Goal: Task Accomplishment & Management: Use online tool/utility

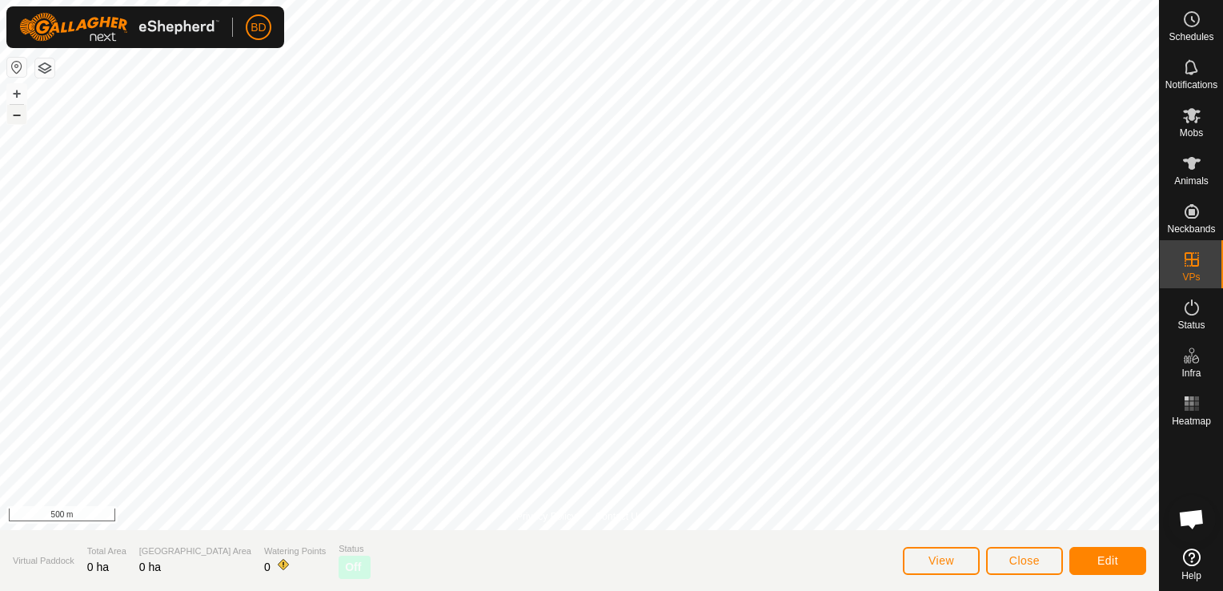
click at [22, 118] on button "–" at bounding box center [16, 114] width 19 height 19
click at [18, 94] on button "+" at bounding box center [16, 93] width 19 height 19
click at [17, 94] on button "+" at bounding box center [16, 93] width 19 height 19
click at [17, 96] on button "+" at bounding box center [16, 93] width 19 height 19
click at [15, 91] on button "+" at bounding box center [16, 93] width 19 height 19
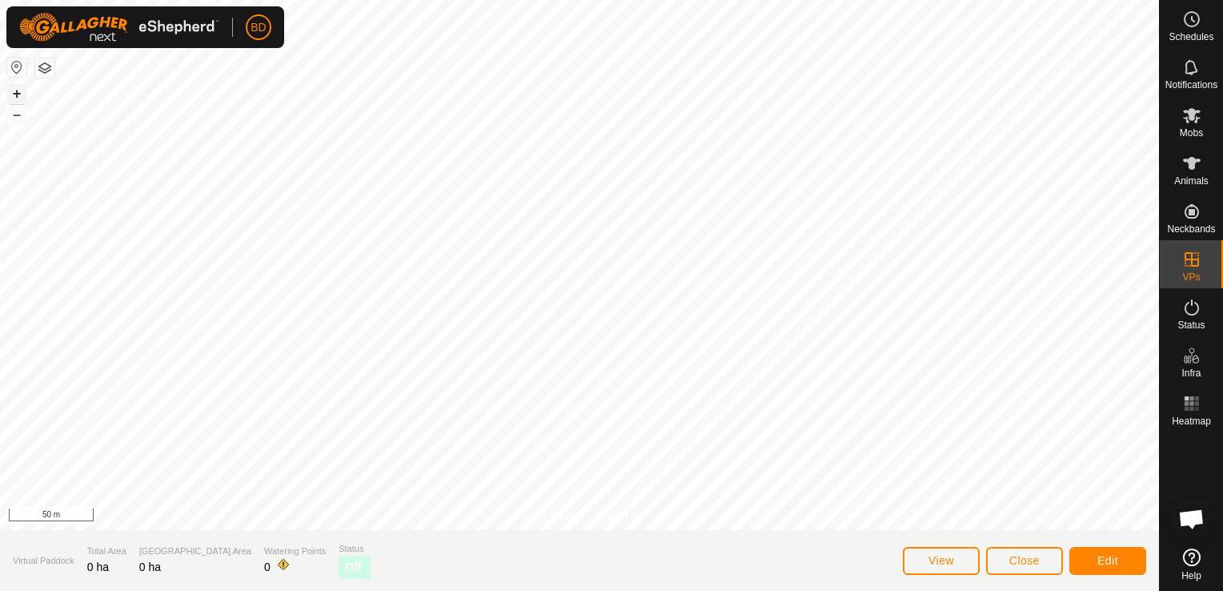
click at [15, 91] on button "+" at bounding box center [16, 93] width 19 height 19
click at [1193, 119] on icon at bounding box center [1192, 115] width 18 height 15
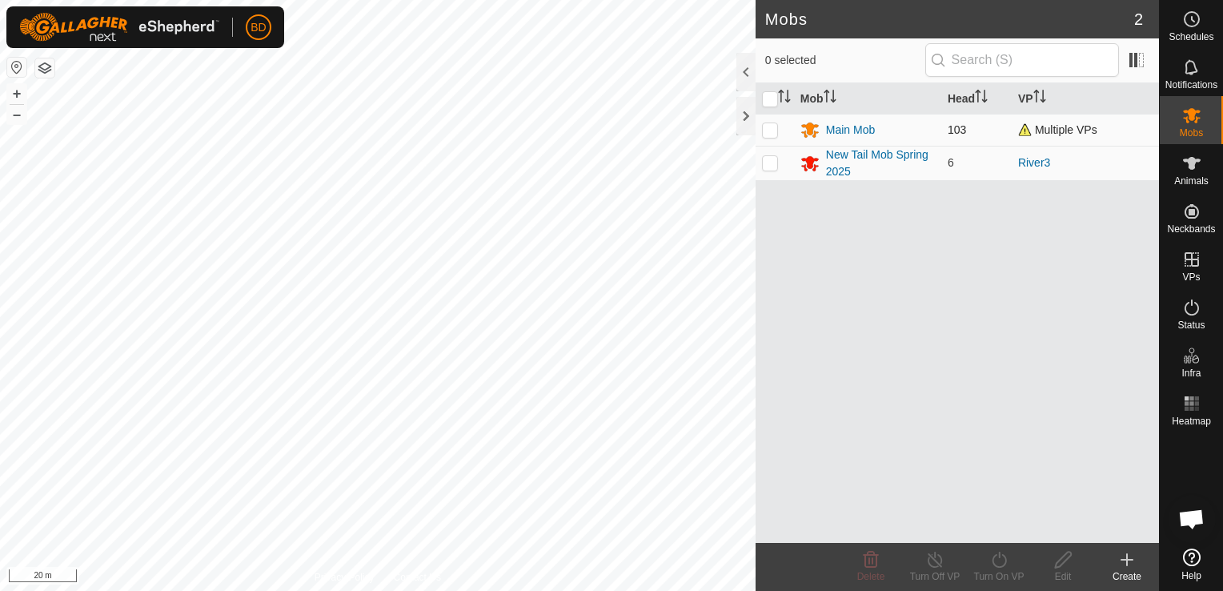
click at [763, 127] on p-checkbox at bounding box center [770, 129] width 16 height 13
checkbox input "true"
click at [999, 560] on icon at bounding box center [1000, 559] width 20 height 19
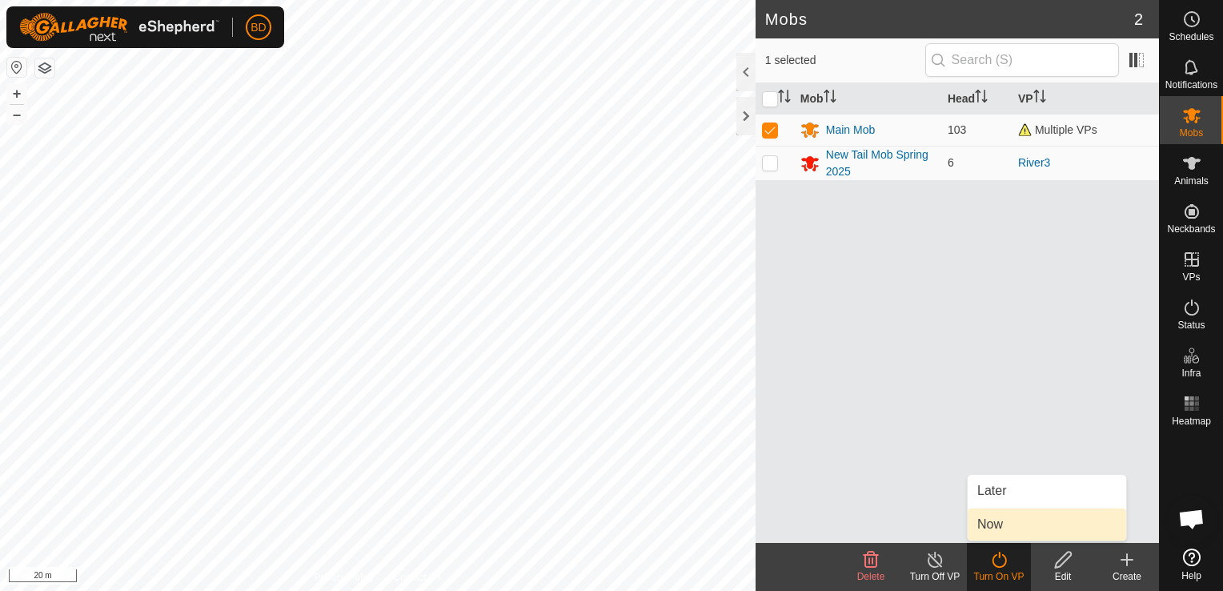
click at [1006, 525] on link "Now" at bounding box center [1047, 524] width 159 height 32
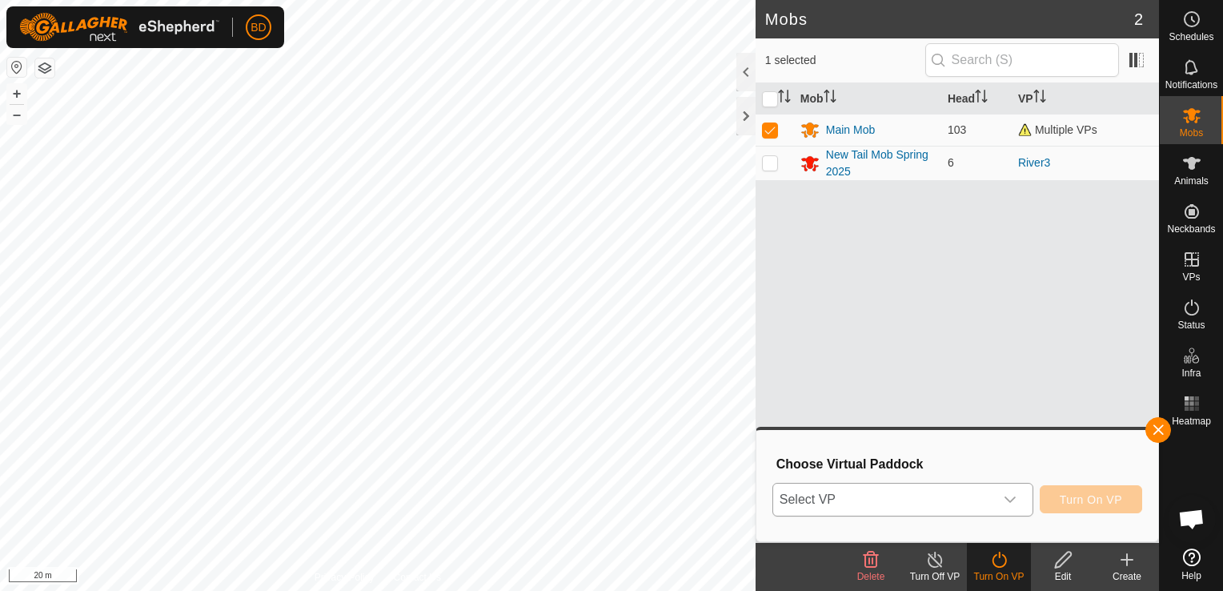
click at [1017, 500] on icon "dropdown trigger" at bounding box center [1010, 499] width 13 height 13
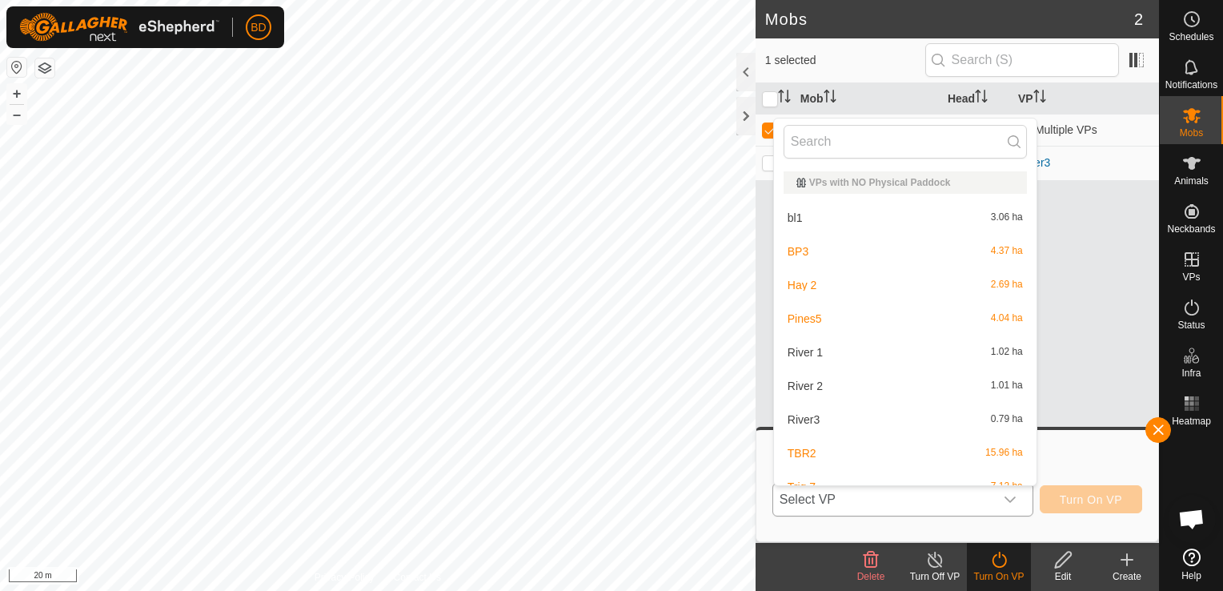
scroll to position [18, 0]
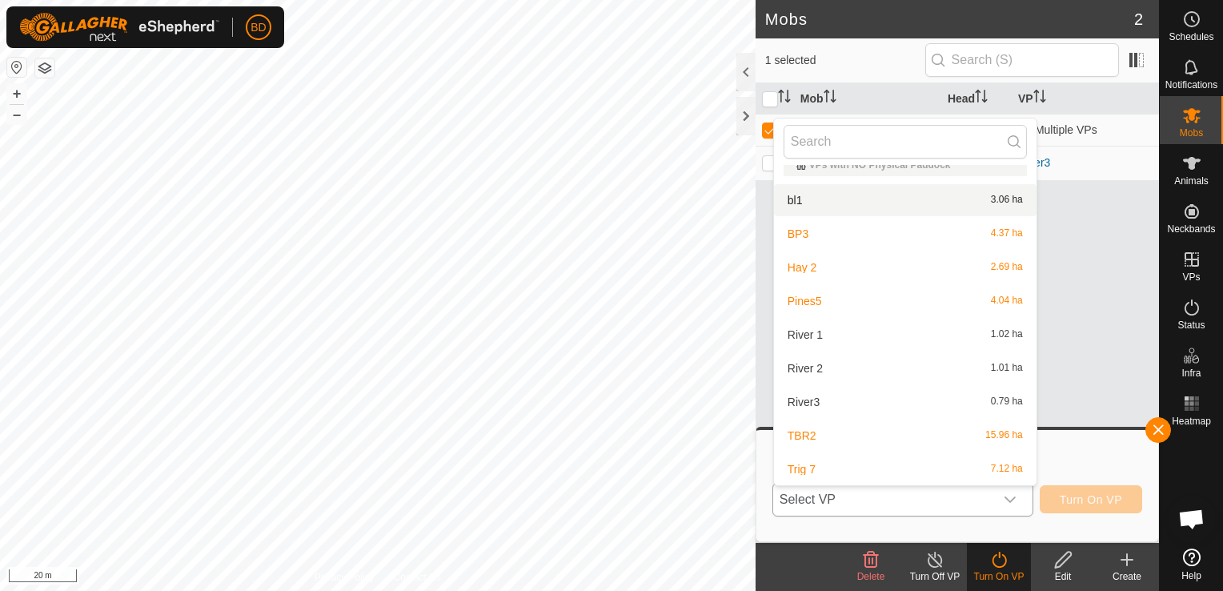
click at [893, 193] on li "bl1 3.06 ha" at bounding box center [905, 200] width 263 height 32
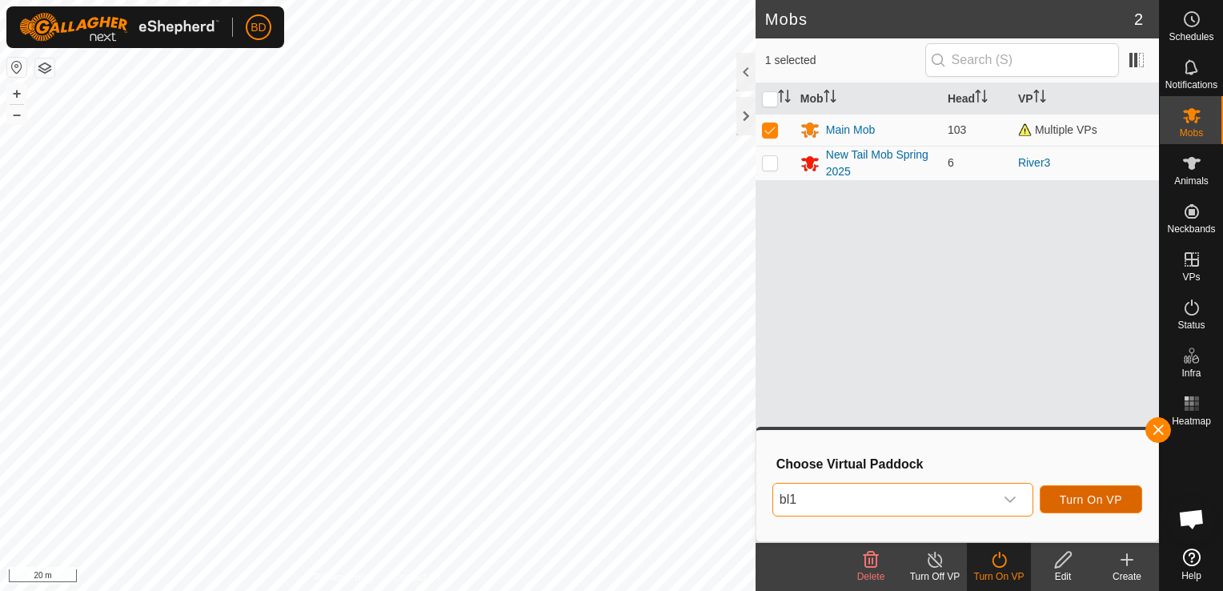
click at [1071, 498] on span "Turn On VP" at bounding box center [1091, 499] width 62 height 13
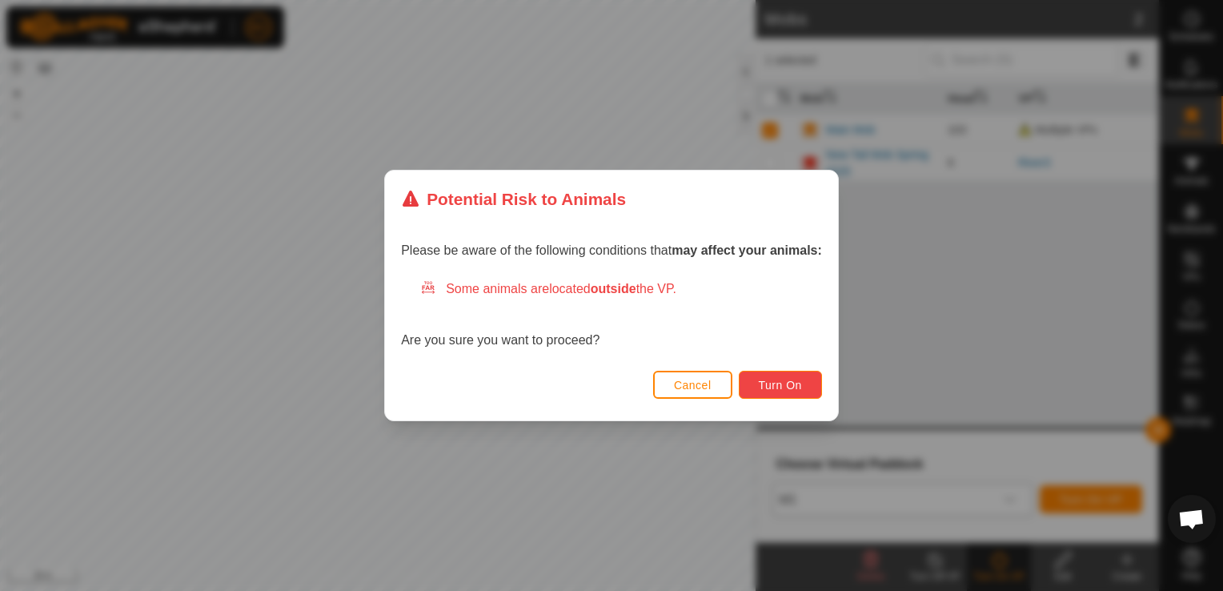
click at [783, 384] on span "Turn On" at bounding box center [780, 385] width 43 height 13
